Goal: Task Accomplishment & Management: Use online tool/utility

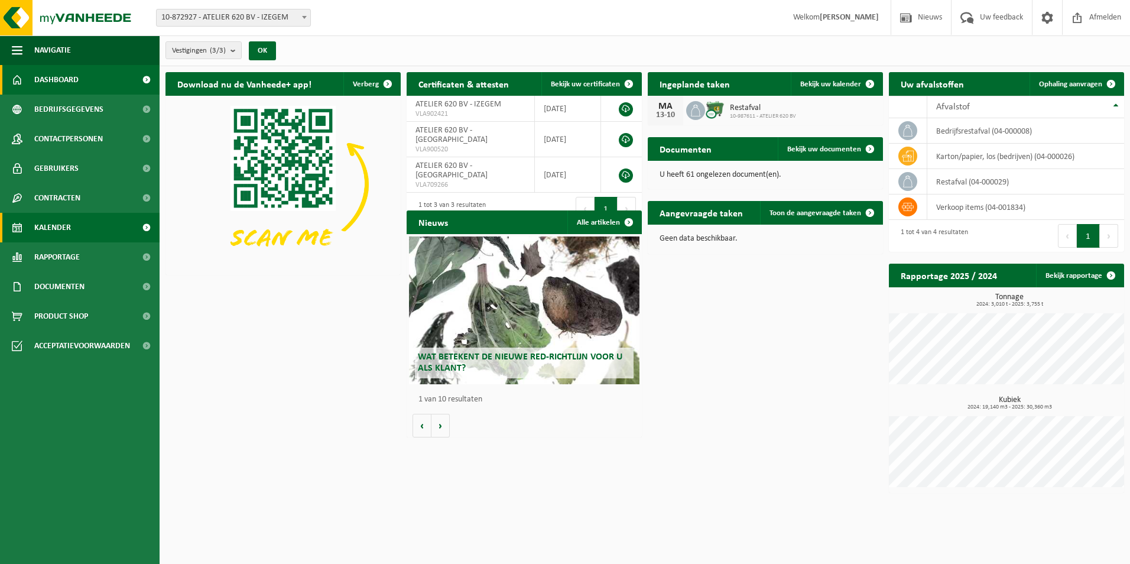
click at [67, 226] on span "Kalender" at bounding box center [52, 228] width 37 height 30
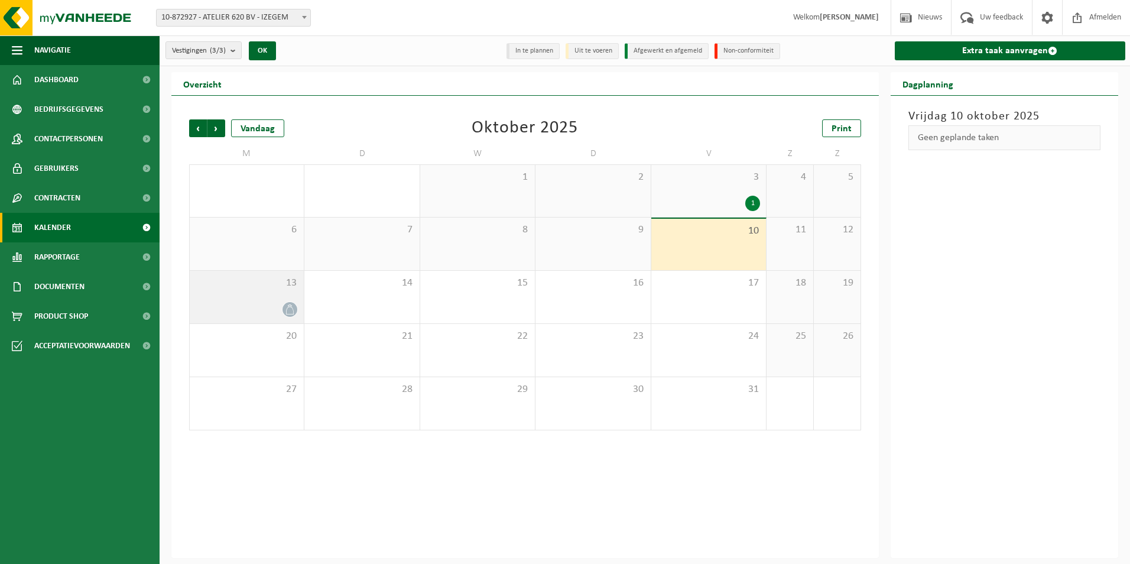
click at [285, 271] on div "13" at bounding box center [247, 297] width 114 height 53
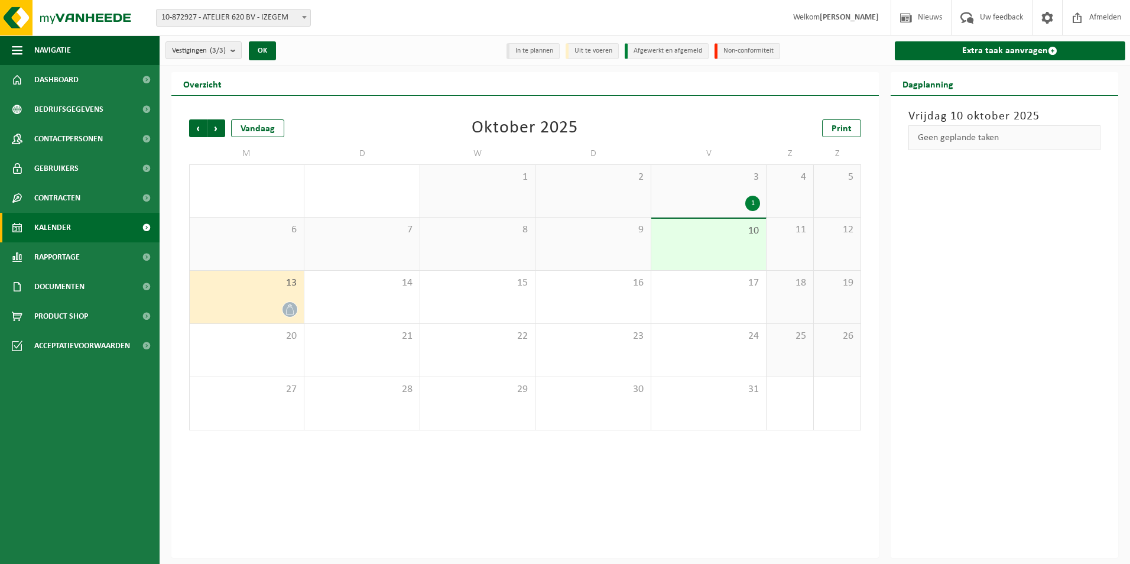
click at [284, 246] on div "6" at bounding box center [247, 243] width 114 height 53
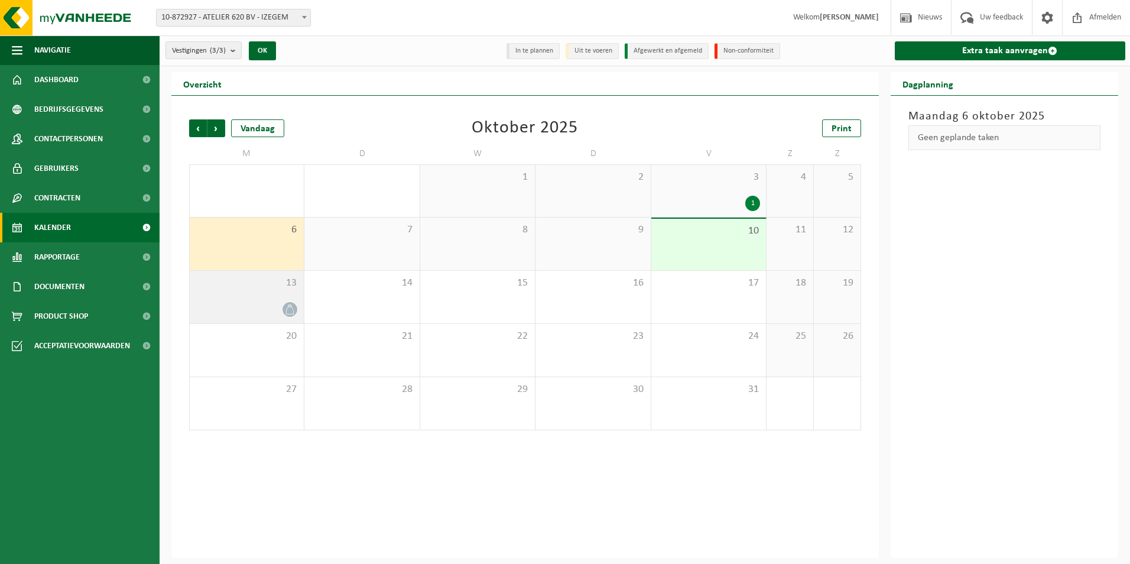
click at [285, 301] on div at bounding box center [247, 309] width 102 height 16
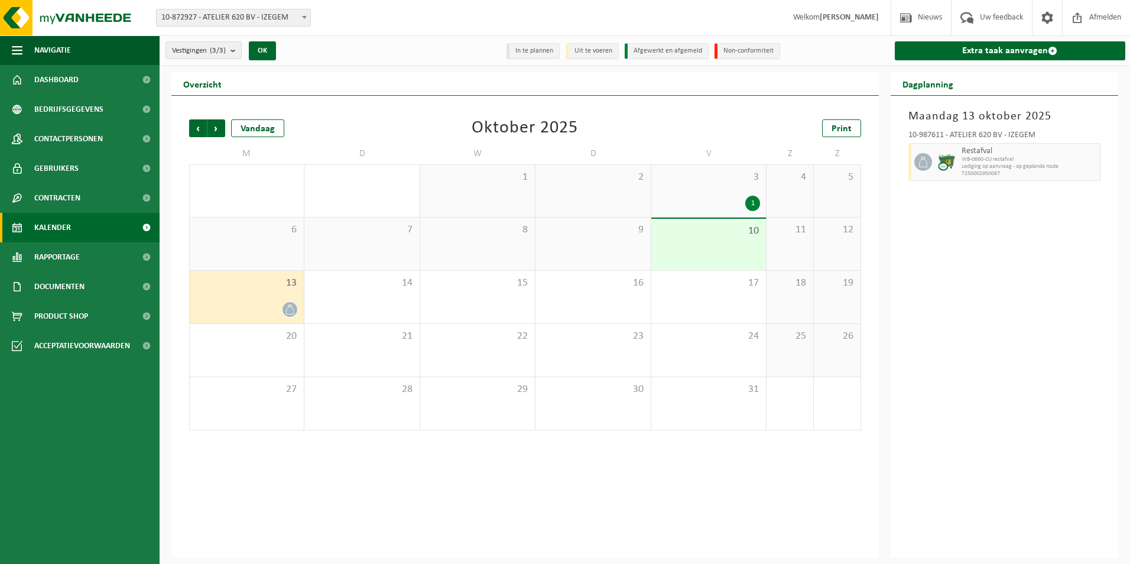
click at [703, 194] on div "3 1" at bounding box center [708, 191] width 115 height 52
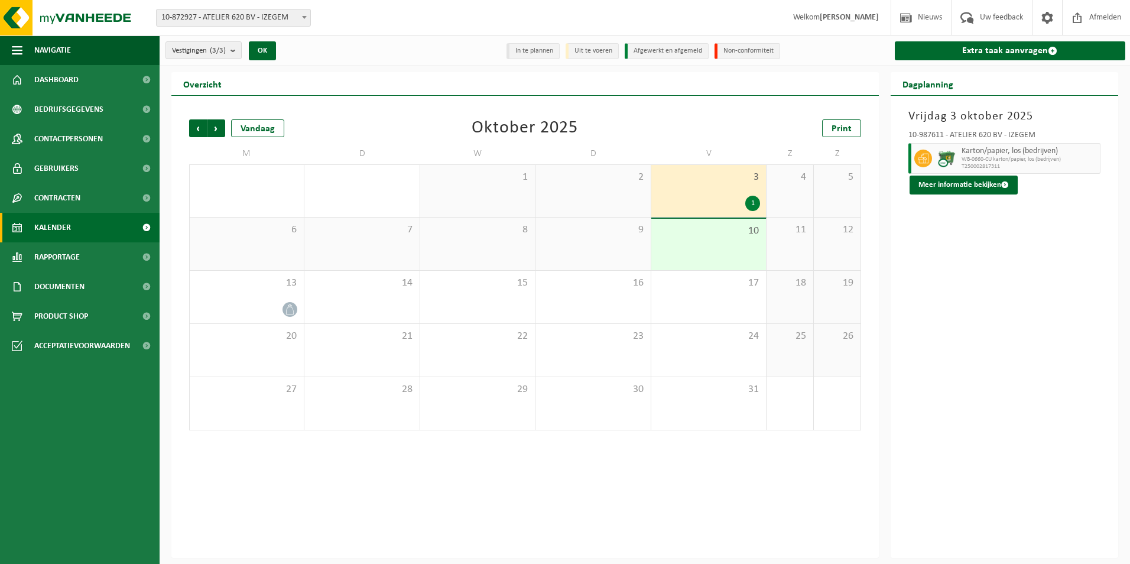
click at [711, 246] on div "10" at bounding box center [708, 244] width 115 height 51
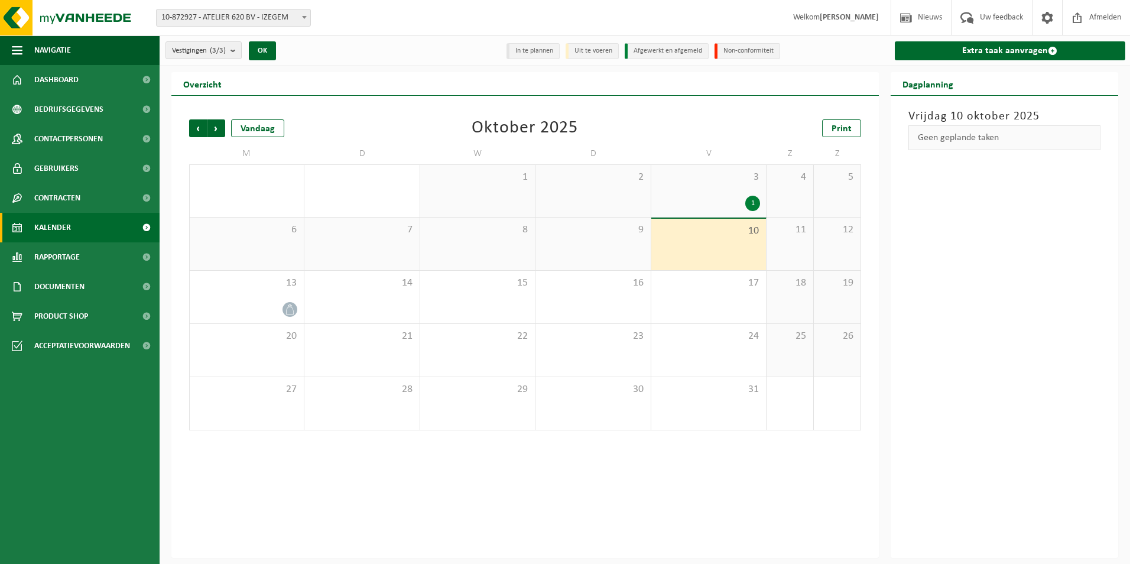
drag, startPoint x: 712, startPoint y: 236, endPoint x: 671, endPoint y: 263, distance: 48.7
click at [670, 264] on div "10" at bounding box center [708, 244] width 115 height 51
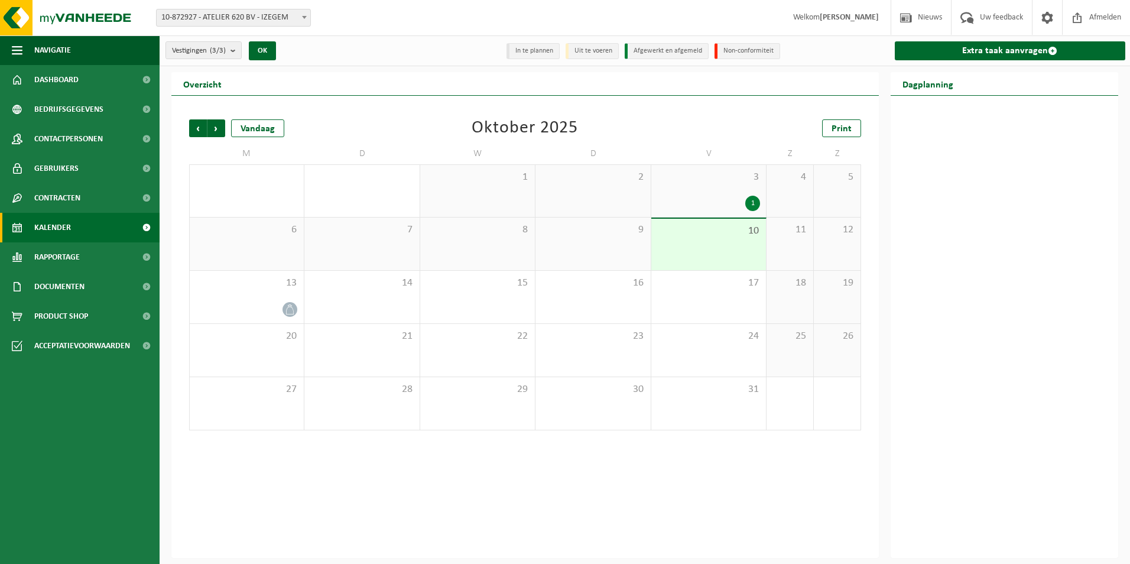
click at [681, 256] on div "10" at bounding box center [708, 244] width 115 height 51
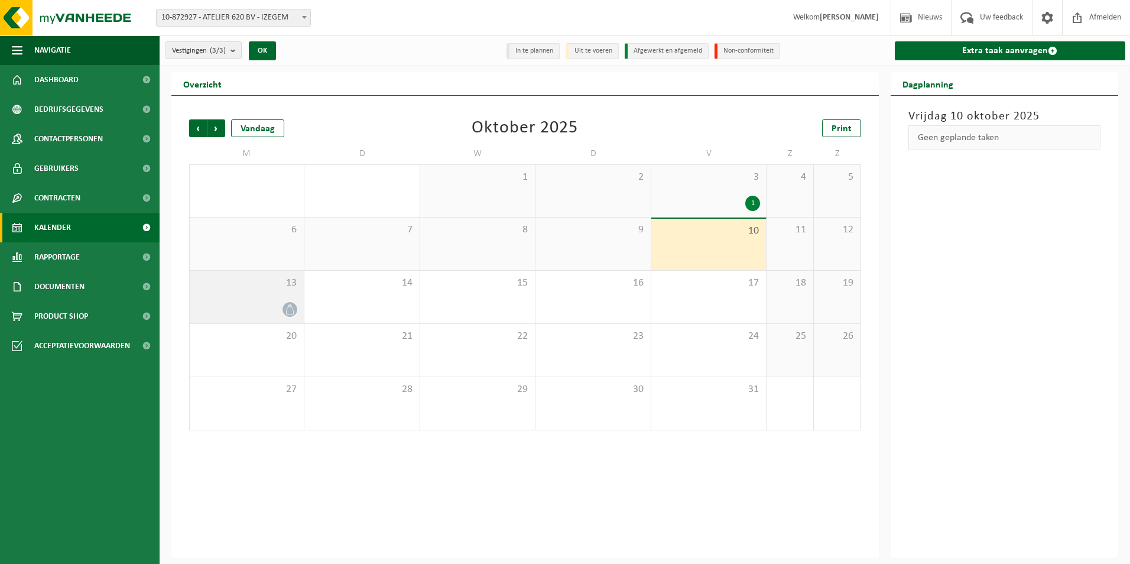
click at [265, 291] on div "13" at bounding box center [247, 297] width 114 height 53
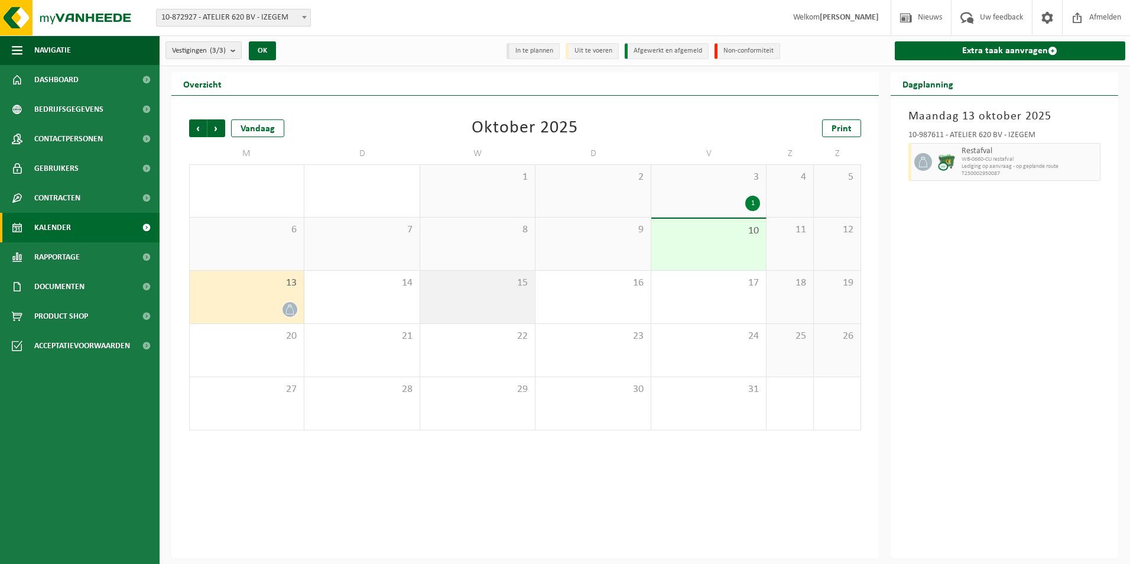
click at [485, 283] on span "15" at bounding box center [477, 283] width 103 height 13
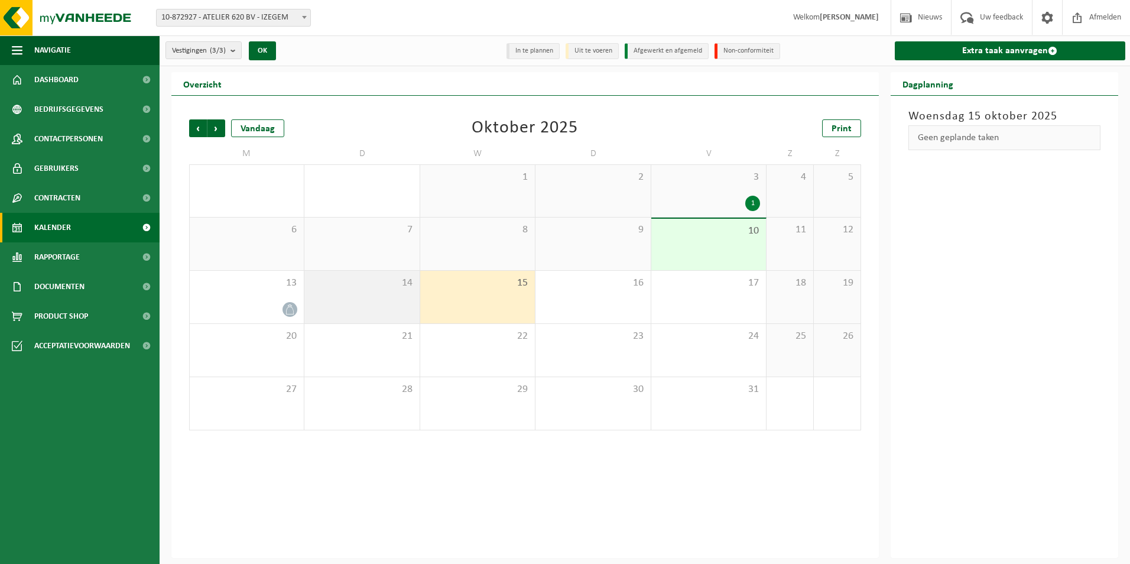
click at [362, 303] on div "14" at bounding box center [361, 297] width 115 height 53
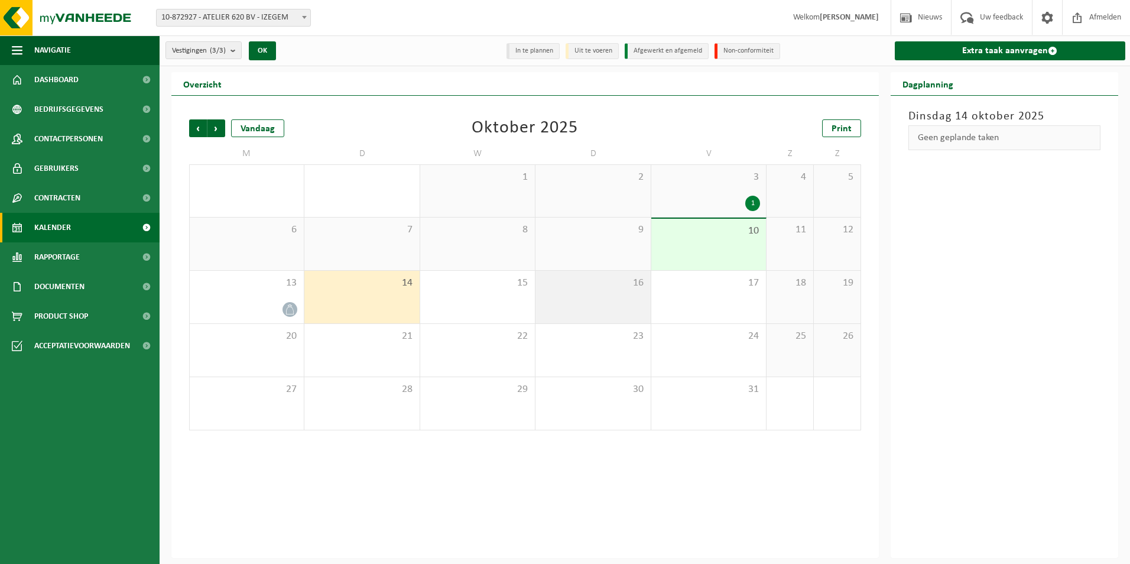
click at [647, 290] on div "16" at bounding box center [592, 297] width 115 height 53
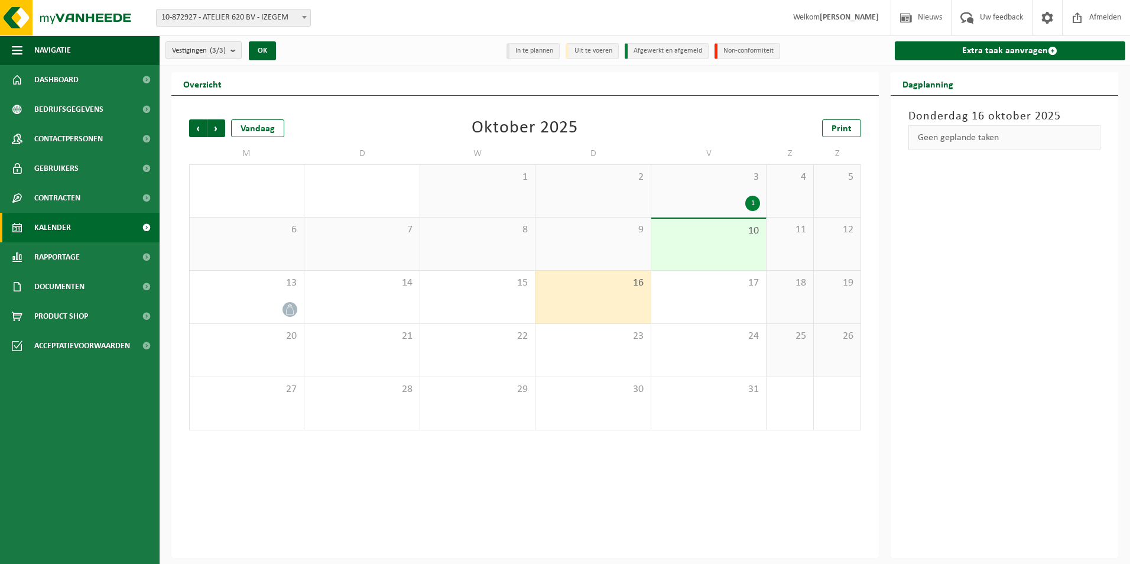
click at [789, 287] on span "18" at bounding box center [789, 283] width 35 height 13
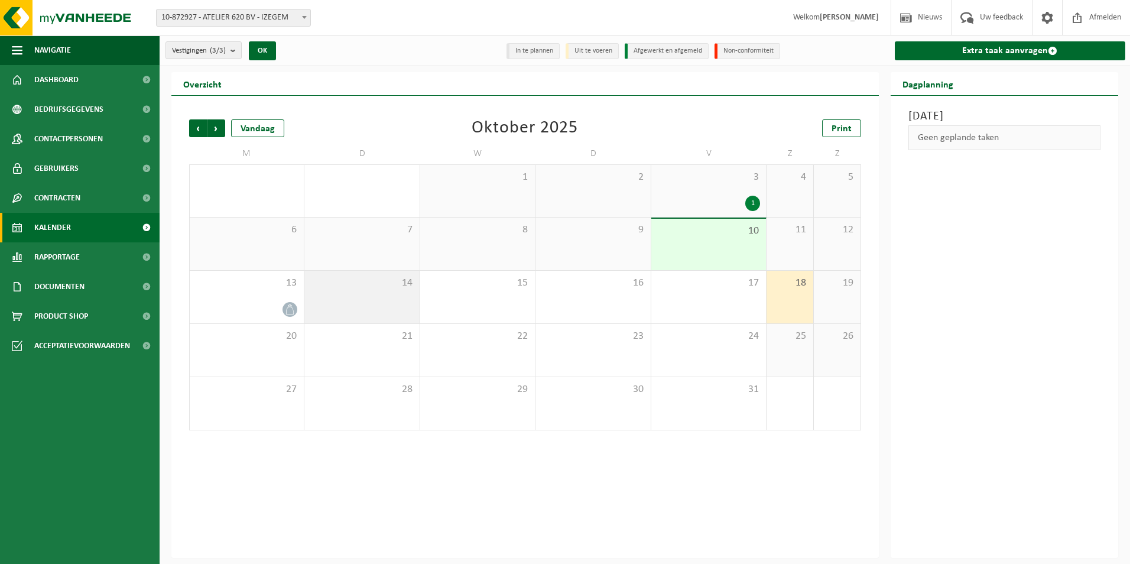
click at [346, 317] on div "14" at bounding box center [361, 297] width 115 height 53
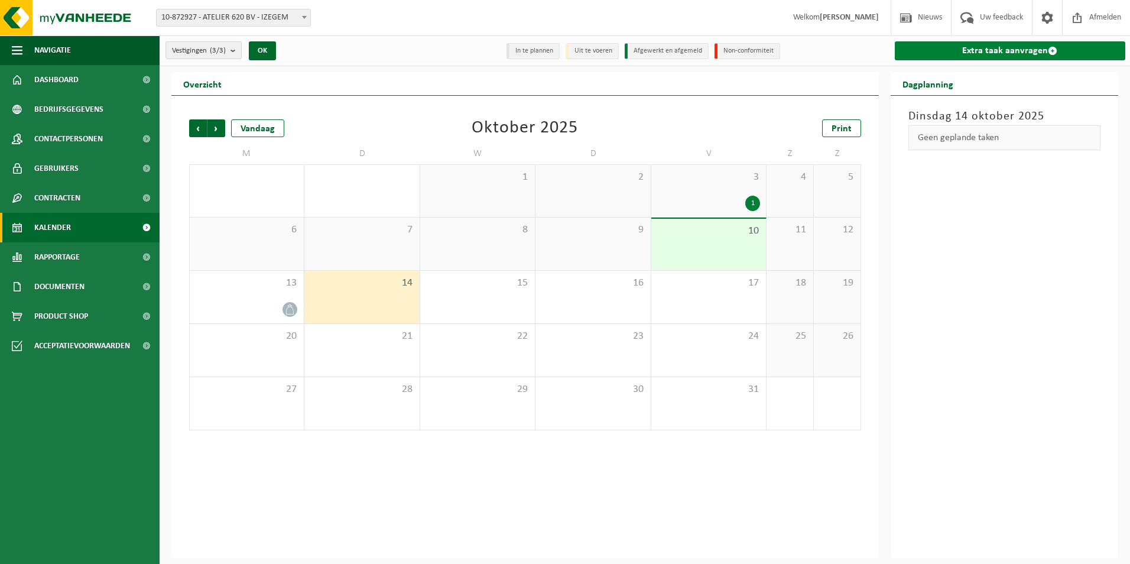
click at [1000, 55] on link "Extra taak aanvragen" at bounding box center [1010, 50] width 231 height 19
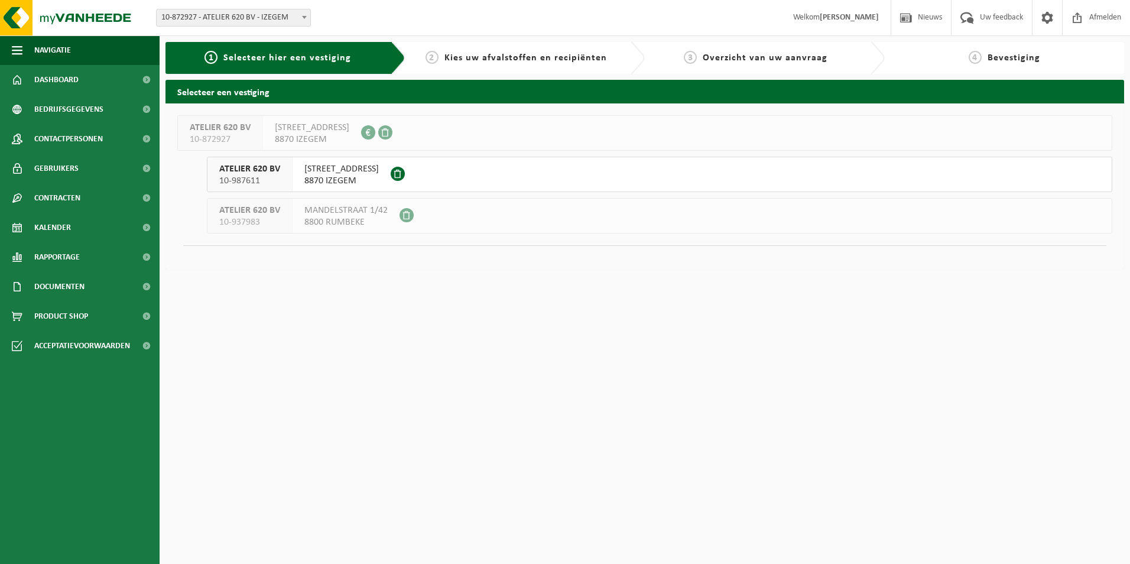
click at [368, 179] on span "8870 IZEGEM" at bounding box center [341, 181] width 74 height 12
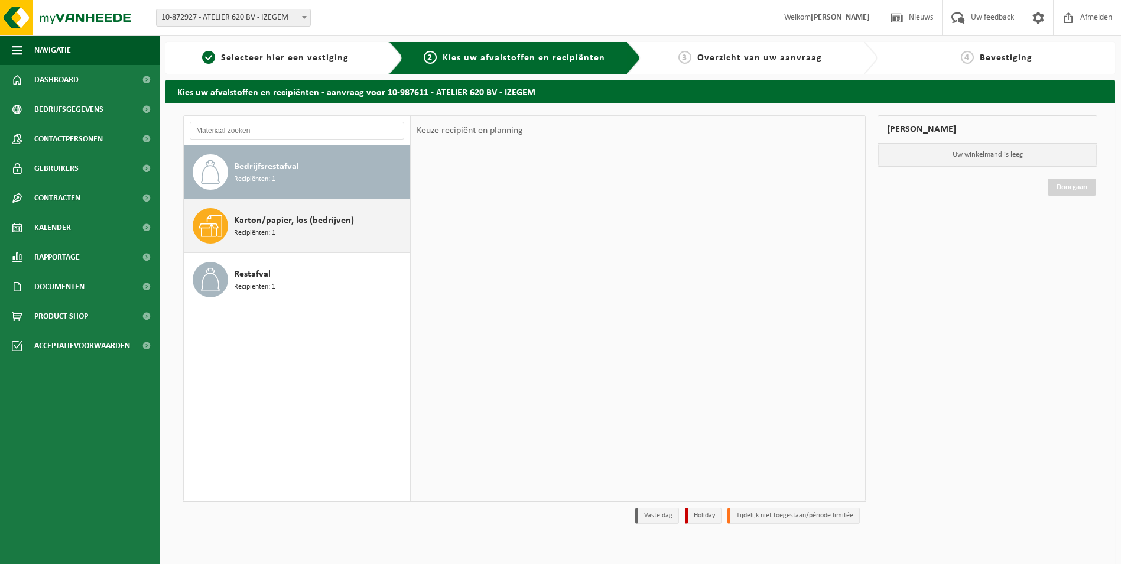
click at [206, 217] on icon at bounding box center [211, 226] width 24 height 24
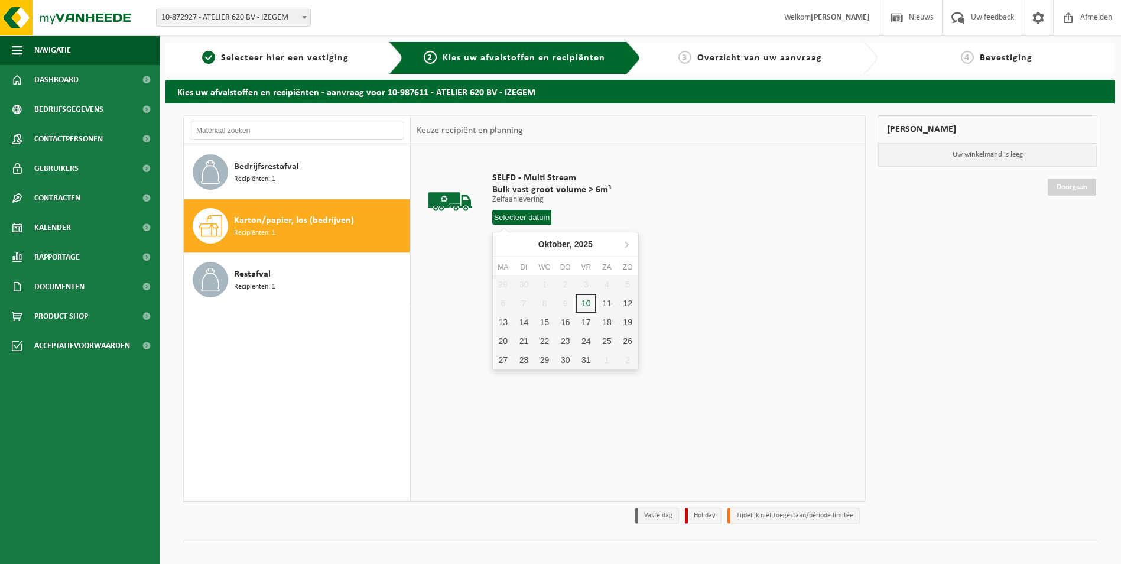
click at [521, 214] on input "text" at bounding box center [522, 217] width 60 height 15
click at [555, 213] on input "text" at bounding box center [535, 217] width 86 height 15
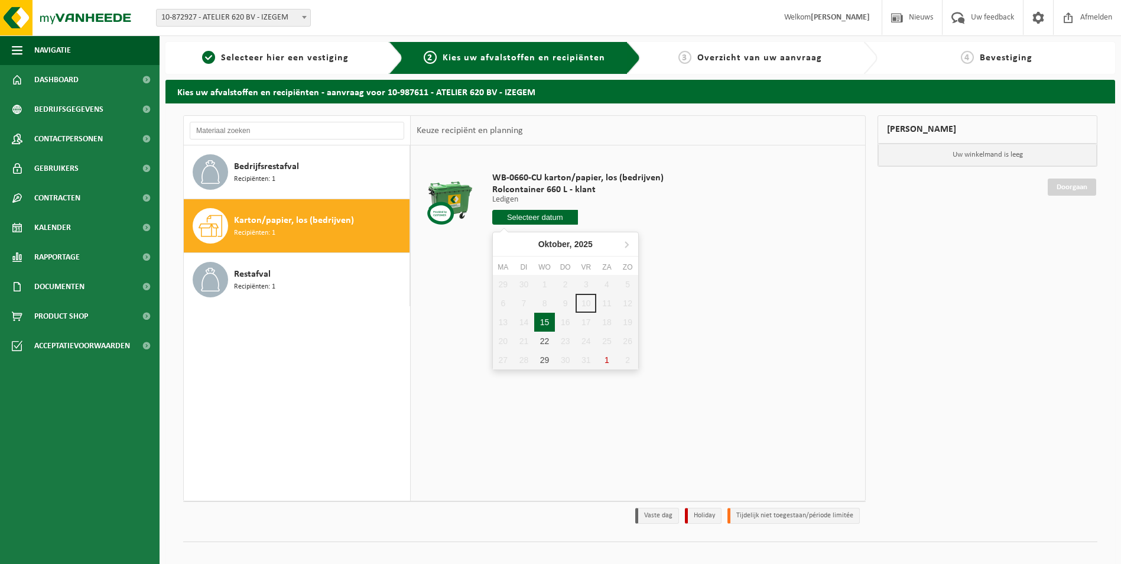
click at [547, 321] on div "15" at bounding box center [544, 322] width 21 height 19
type input "Van 2025-10-15"
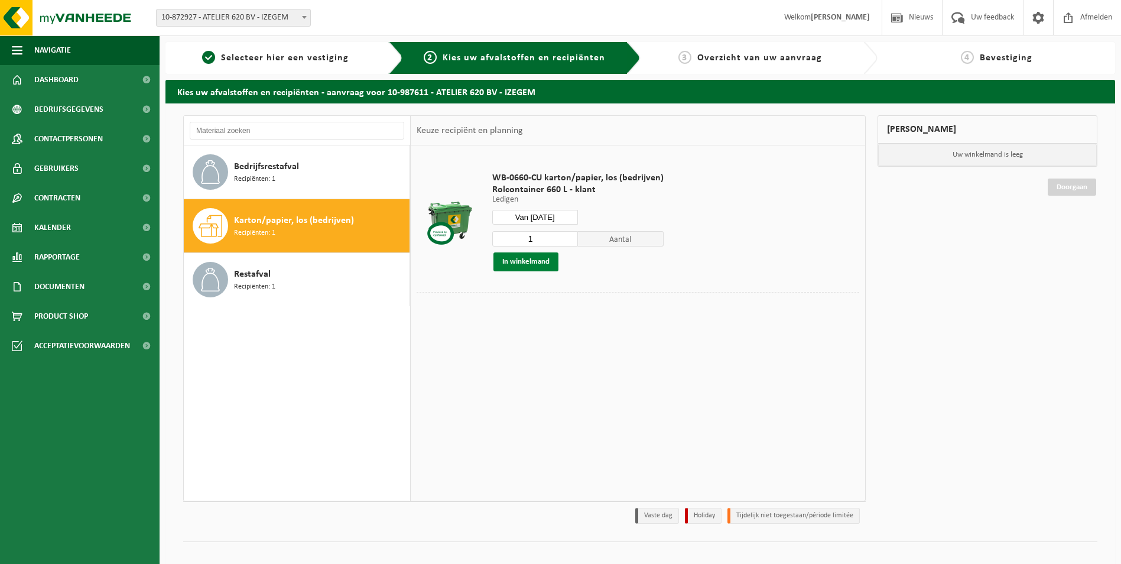
click at [533, 259] on button "In winkelmand" at bounding box center [525, 261] width 65 height 19
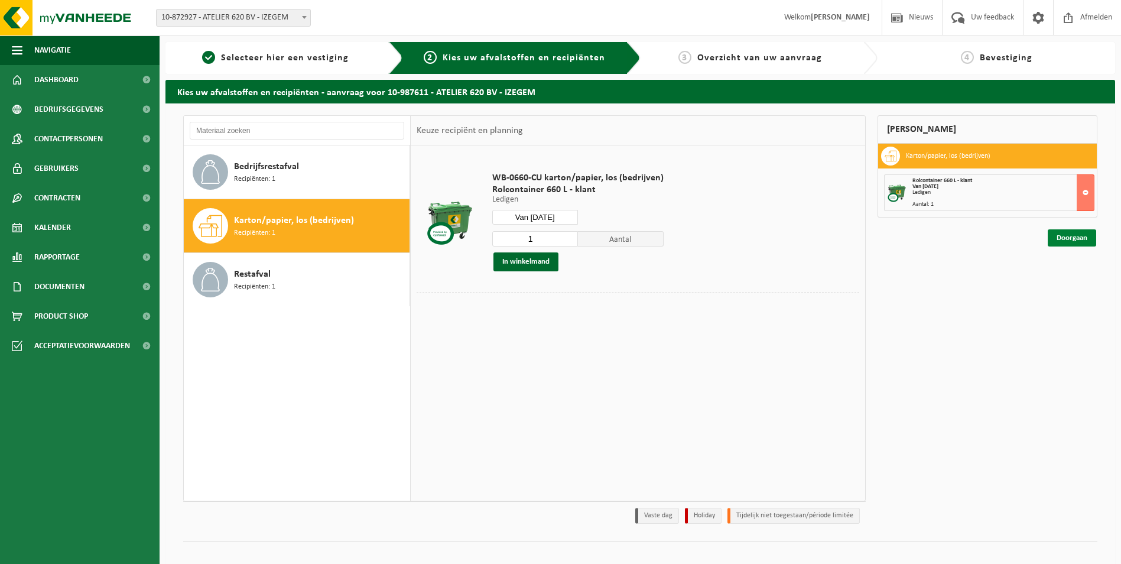
click at [1076, 240] on link "Doorgaan" at bounding box center [1072, 237] width 48 height 17
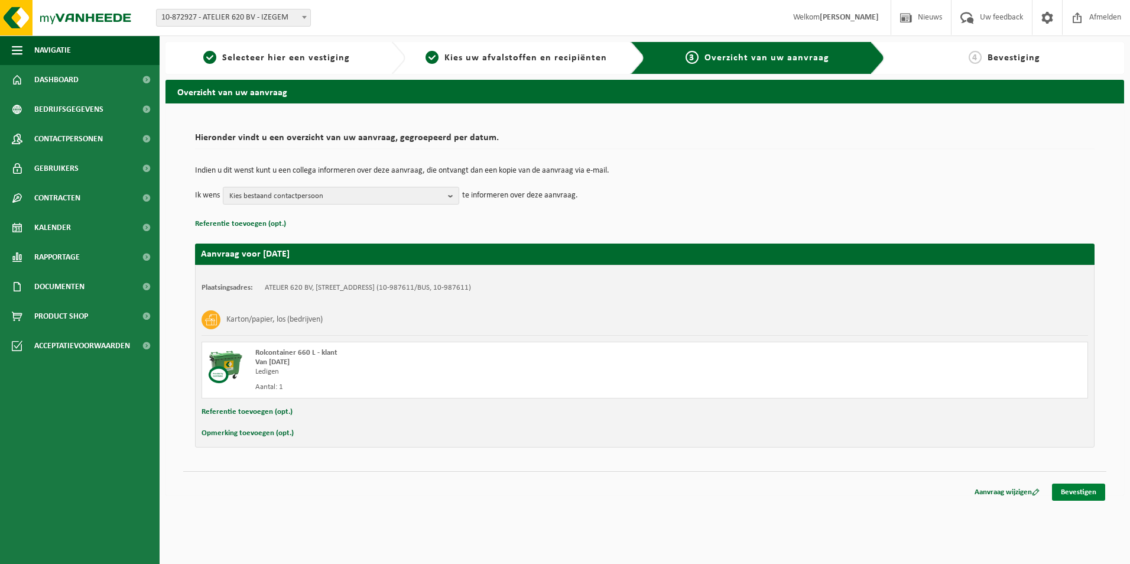
click at [1084, 489] on link "Bevestigen" at bounding box center [1078, 491] width 53 height 17
